Goal: Find contact information: Find contact information

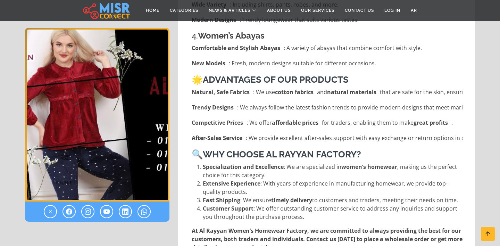
scroll to position [626, 0]
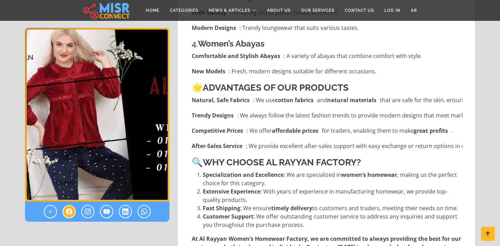
click at [71, 213] on icon at bounding box center [69, 211] width 6 height 8
click at [145, 214] on icon at bounding box center [144, 211] width 6 height 8
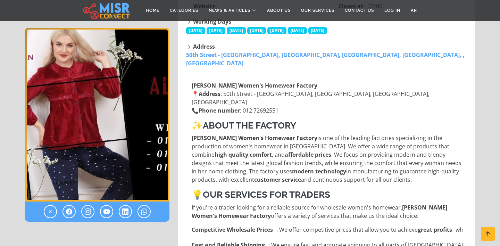
scroll to position [161, 0]
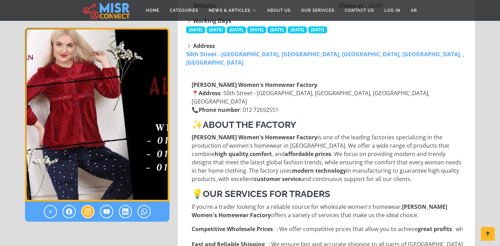
click at [87, 211] on icon at bounding box center [88, 211] width 6 height 8
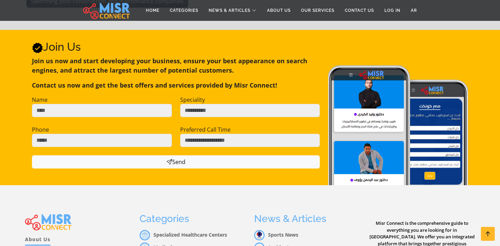
scroll to position [1323, 0]
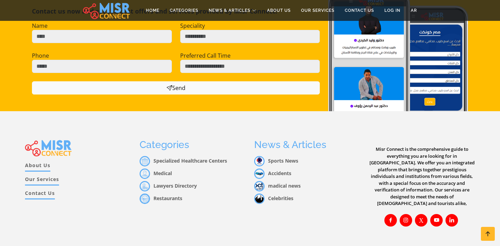
click at [40, 189] on link "Contact Us" at bounding box center [40, 194] width 30 height 10
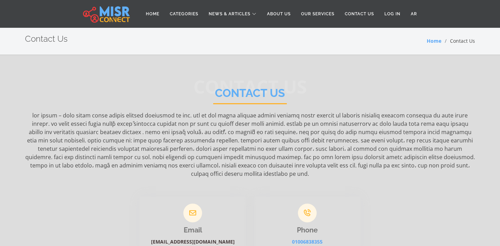
click at [183, 238] on link "[EMAIL_ADDRESS][DOMAIN_NAME]" at bounding box center [193, 241] width 84 height 7
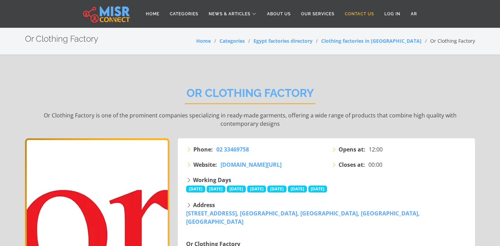
click at [360, 10] on link "Contact Us" at bounding box center [360, 13] width 40 height 13
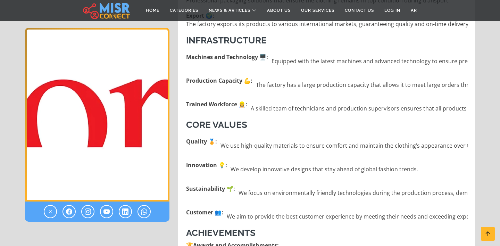
scroll to position [877, 0]
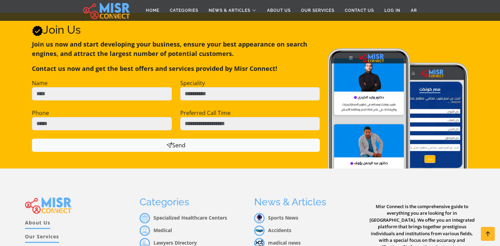
scroll to position [329, 0]
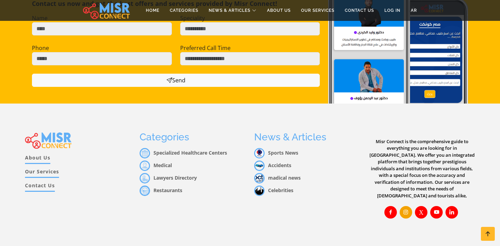
click at [409, 209] on icon at bounding box center [406, 212] width 6 height 6
